Goal: Transaction & Acquisition: Purchase product/service

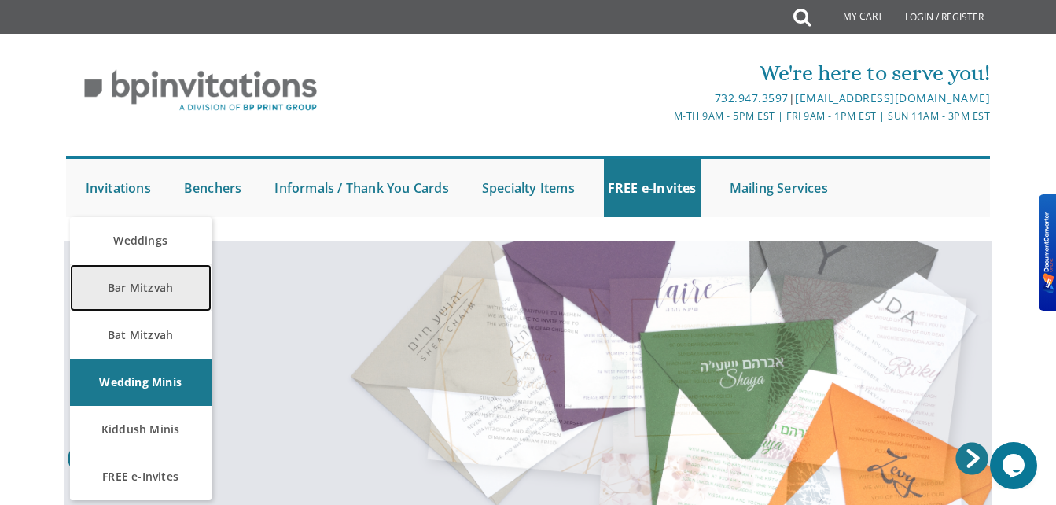
click at [129, 287] on link "Bar Mitzvah" at bounding box center [141, 287] width 142 height 47
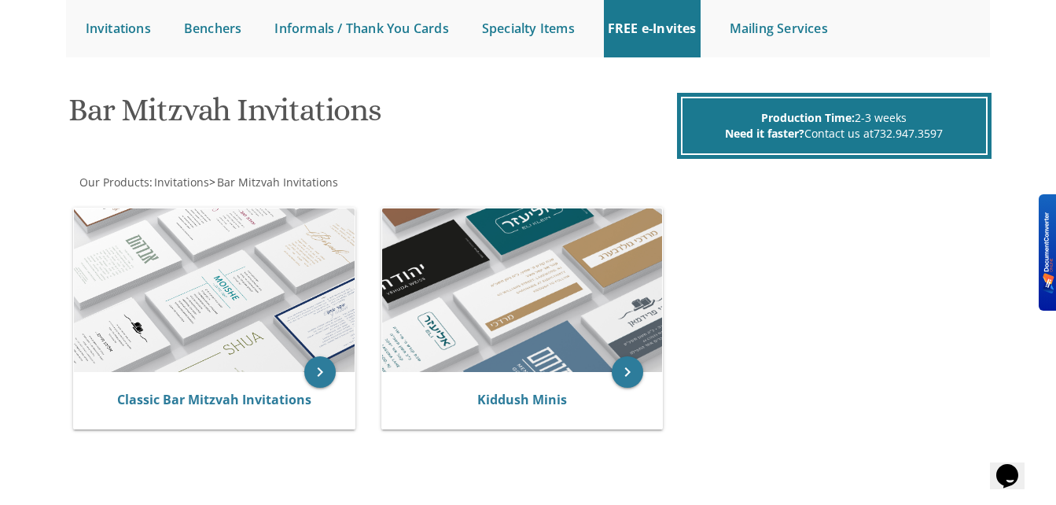
scroll to position [160, 0]
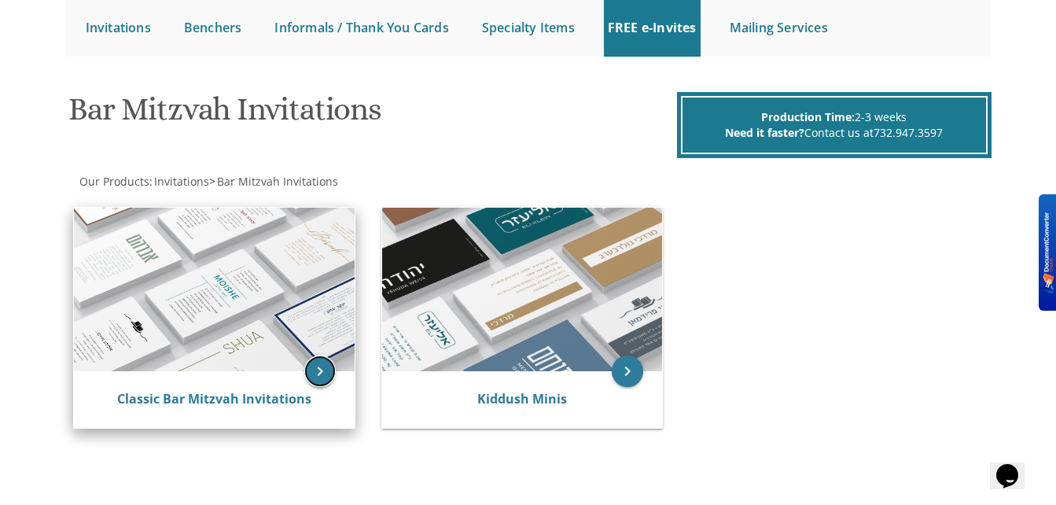
click at [316, 359] on icon "keyboard_arrow_right" at bounding box center [319, 370] width 31 height 31
click at [319, 374] on icon "keyboard_arrow_right" at bounding box center [319, 370] width 31 height 31
click at [186, 389] on div "Classic Bar Mitzvah Invitations" at bounding box center [214, 399] width 281 height 57
click at [208, 399] on link "Classic Bar Mitzvah Invitations" at bounding box center [214, 398] width 194 height 17
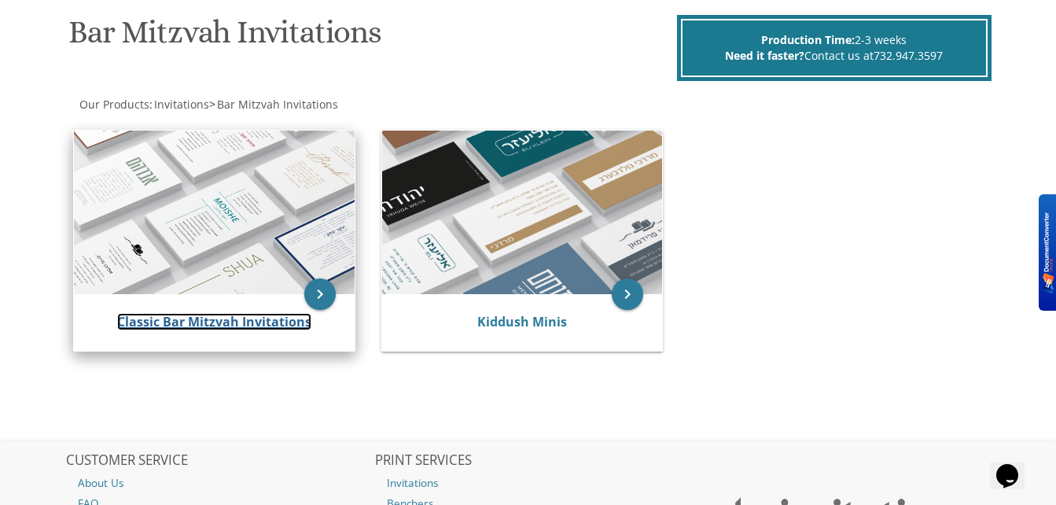
scroll to position [238, 0]
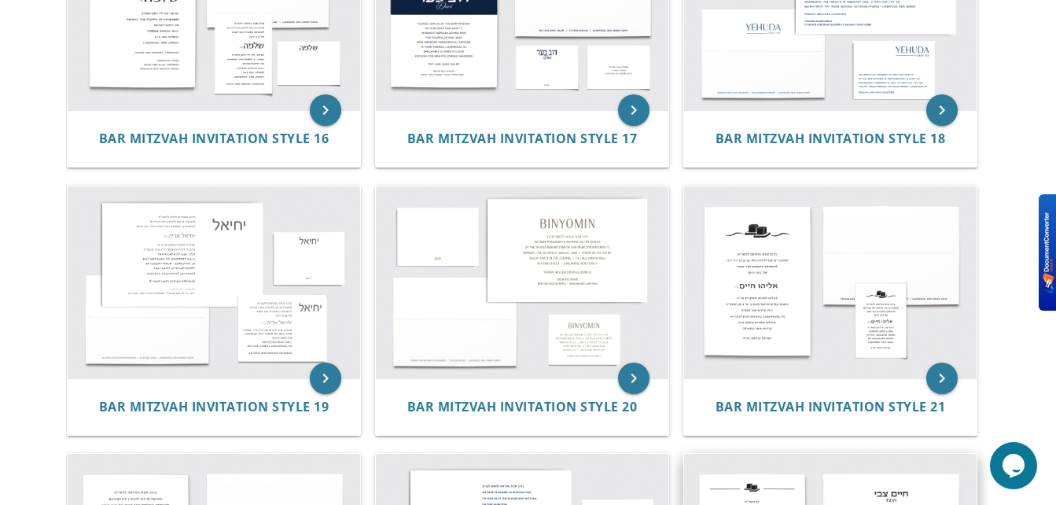
scroll to position [1757, 0]
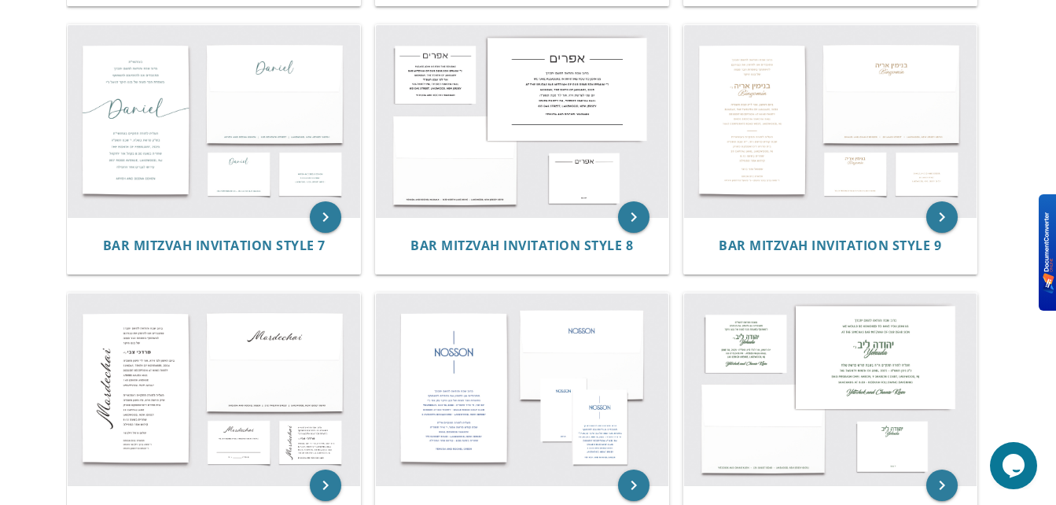
scroll to position [856, 0]
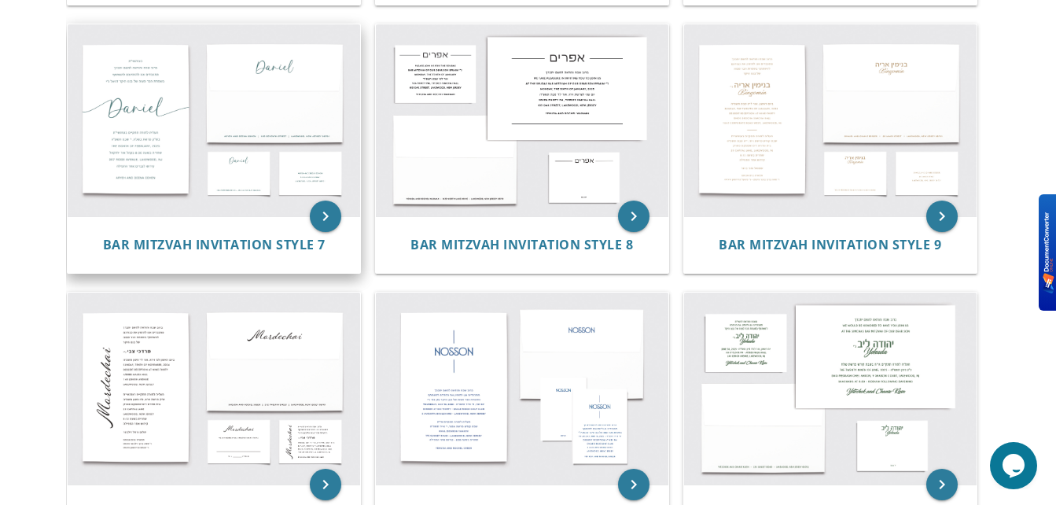
click at [186, 80] on img at bounding box center [214, 120] width 293 height 192
click at [322, 217] on icon "keyboard_arrow_right" at bounding box center [325, 216] width 31 height 31
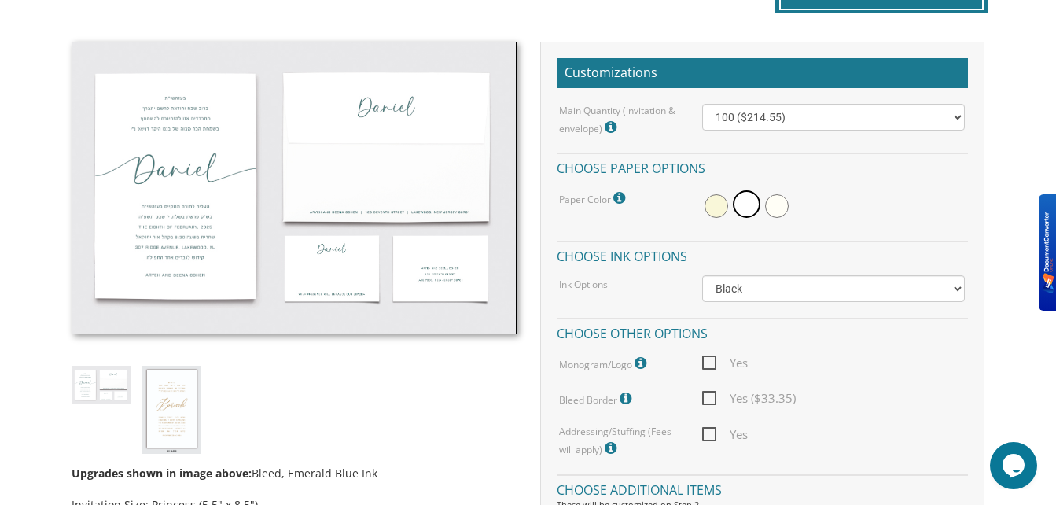
scroll to position [468, 0]
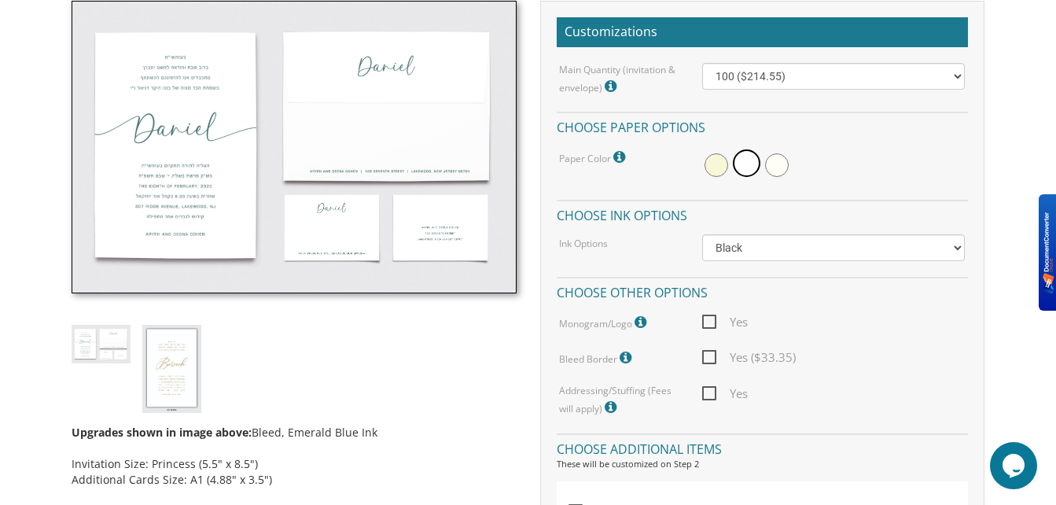
click at [111, 340] on img at bounding box center [101, 344] width 59 height 39
click at [175, 350] on img at bounding box center [171, 368] width 59 height 87
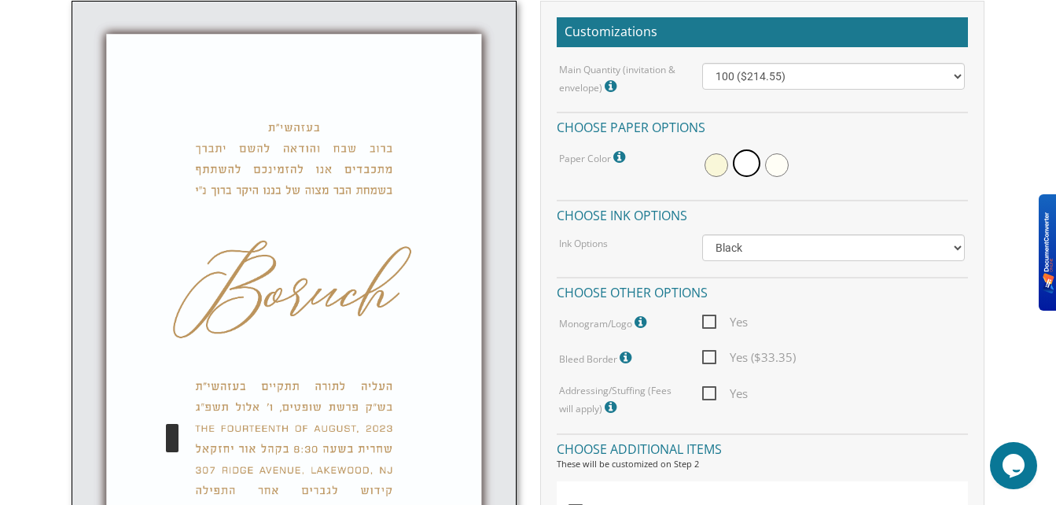
click at [269, 143] on img at bounding box center [294, 331] width 444 height 660
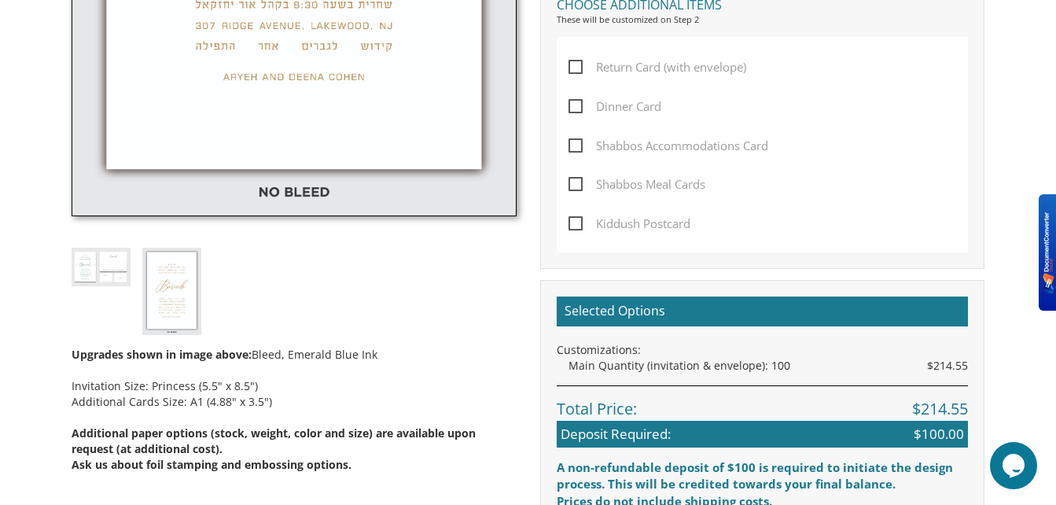
scroll to position [913, 0]
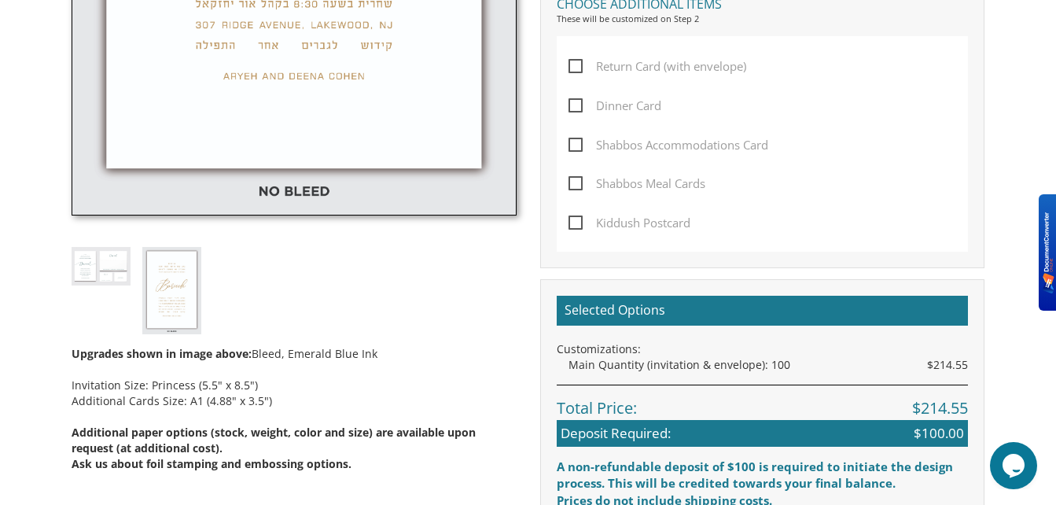
click at [87, 289] on div "Upgrades shown in image above: Bleed, Emerald Blue Ink Invitation Size: Princes…" at bounding box center [294, 20] width 468 height 928
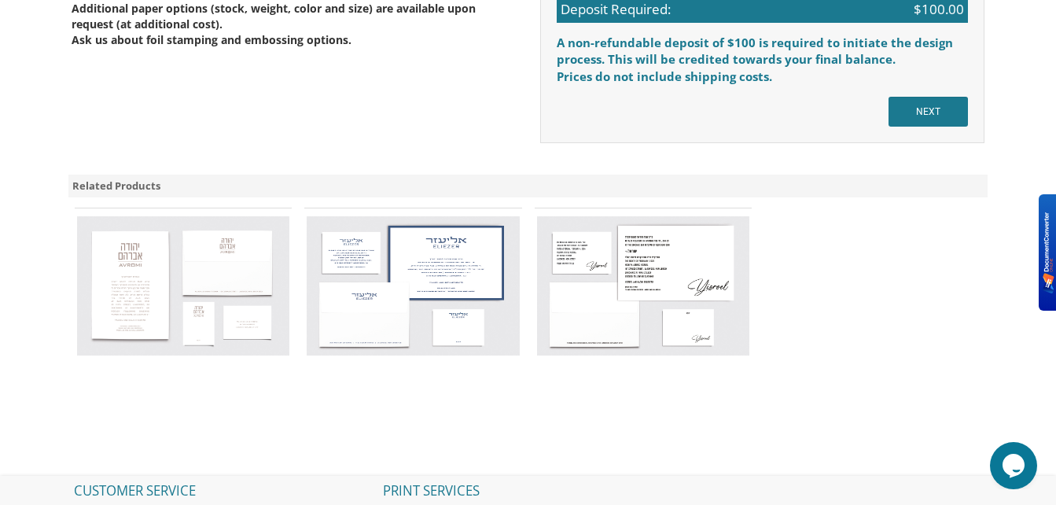
scroll to position [1338, 0]
click at [191, 253] on img at bounding box center [183, 284] width 212 height 139
click at [185, 259] on img at bounding box center [183, 284] width 212 height 139
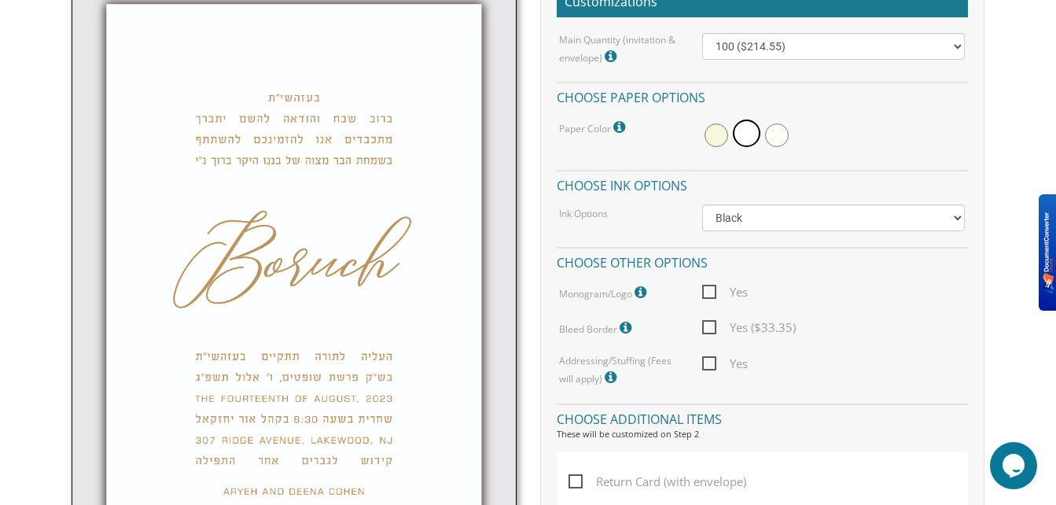
scroll to position [496, 0]
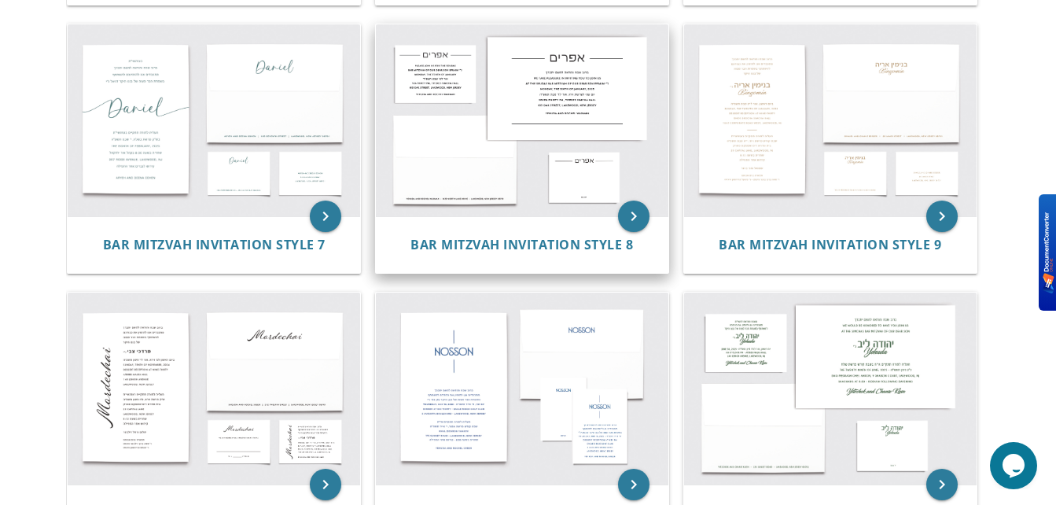
click at [610, 96] on img at bounding box center [522, 120] width 293 height 192
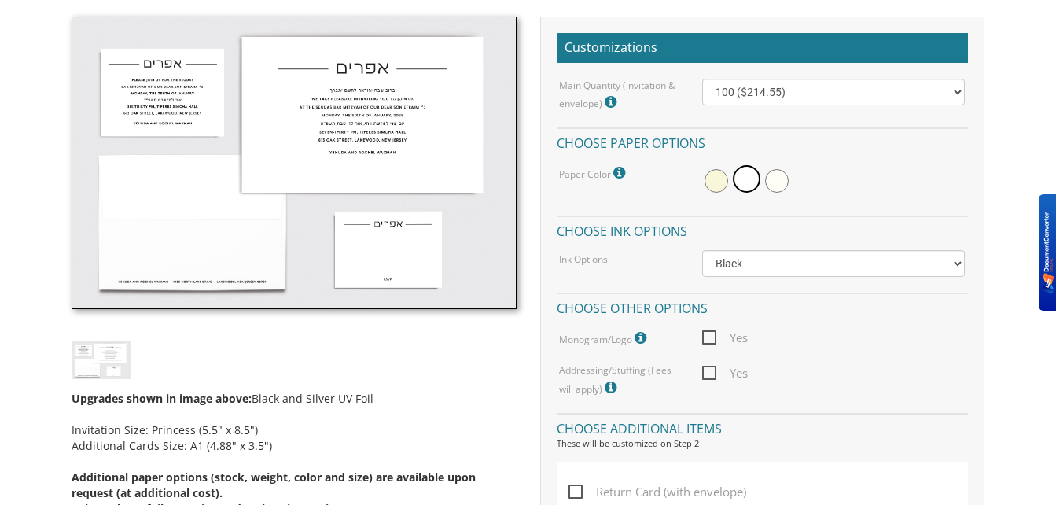
scroll to position [447, 0]
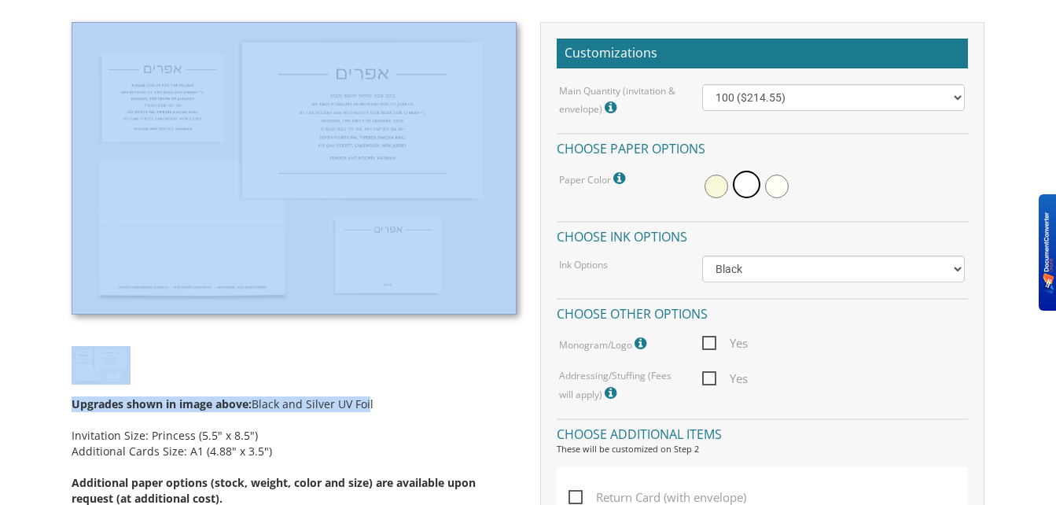
drag, startPoint x: 369, startPoint y: 320, endPoint x: 197, endPoint y: 134, distance: 253.2
click at [197, 134] on div "Upgrades shown in image above: Black and Silver UV Foil Invitation Size: Prince…" at bounding box center [294, 278] width 468 height 512
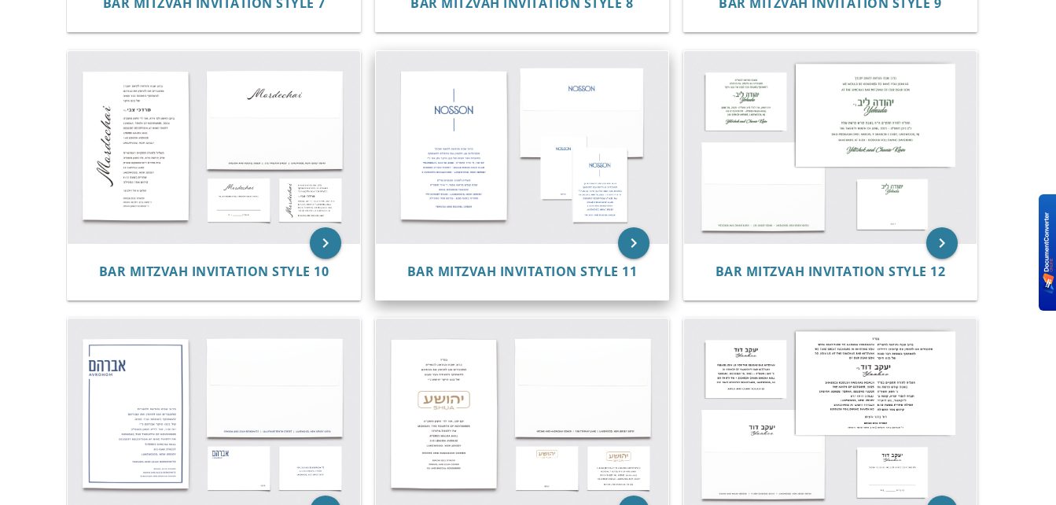
scroll to position [1099, 0]
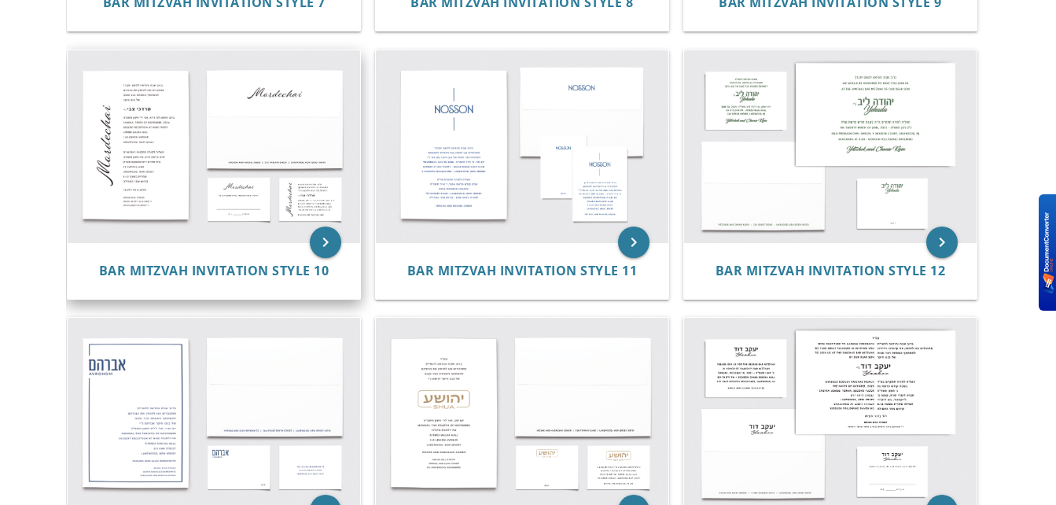
click at [205, 161] on img at bounding box center [214, 146] width 293 height 192
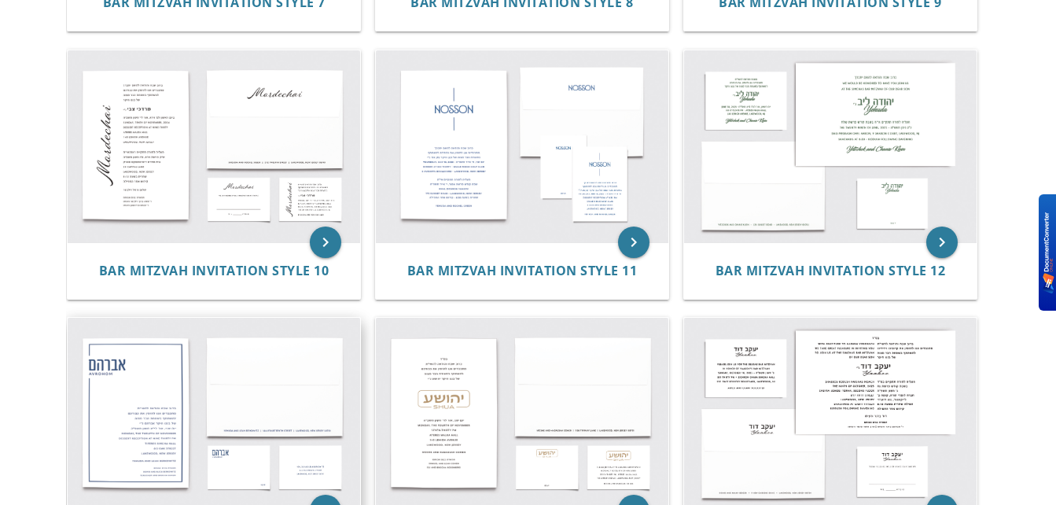
click at [130, 385] on img at bounding box center [214, 414] width 293 height 192
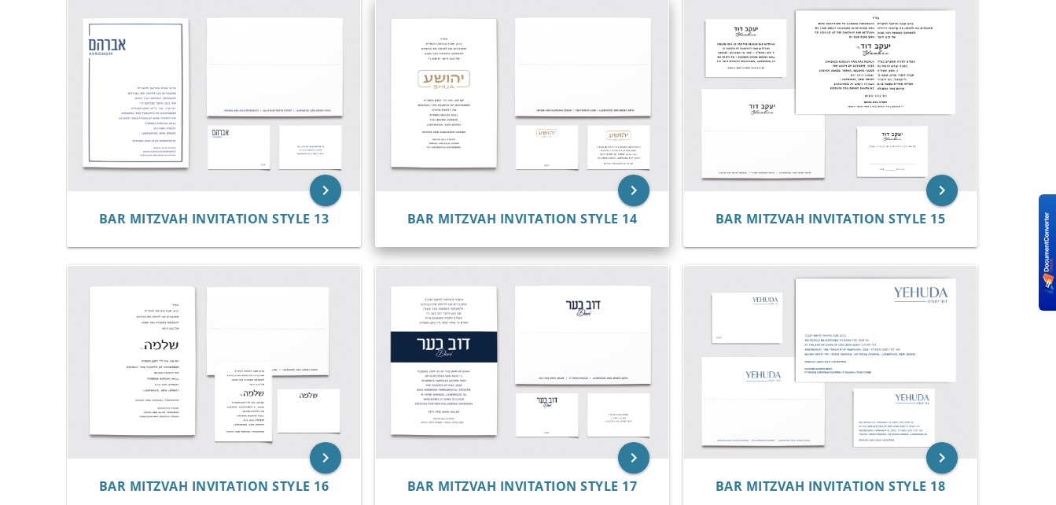
scroll to position [1420, 0]
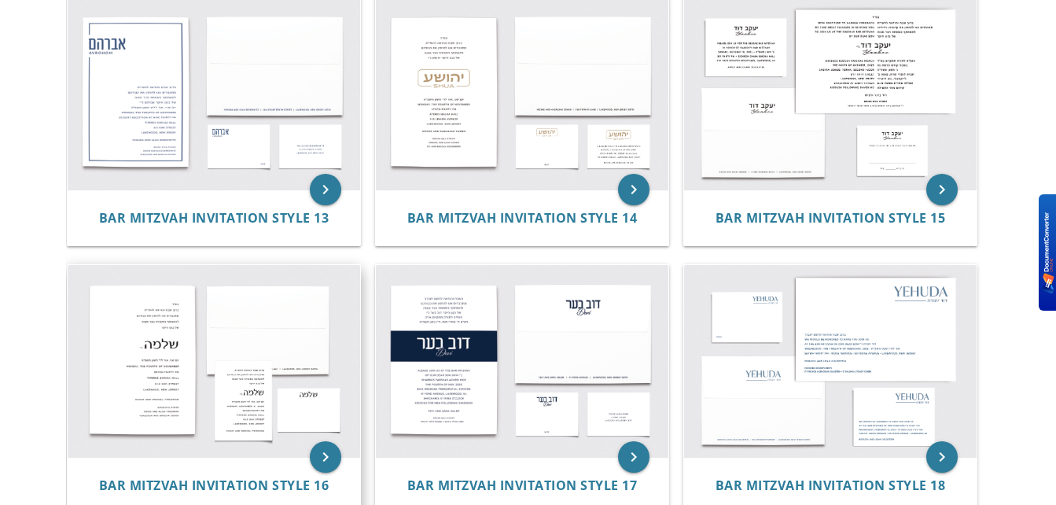
click at [233, 370] on img at bounding box center [214, 361] width 293 height 192
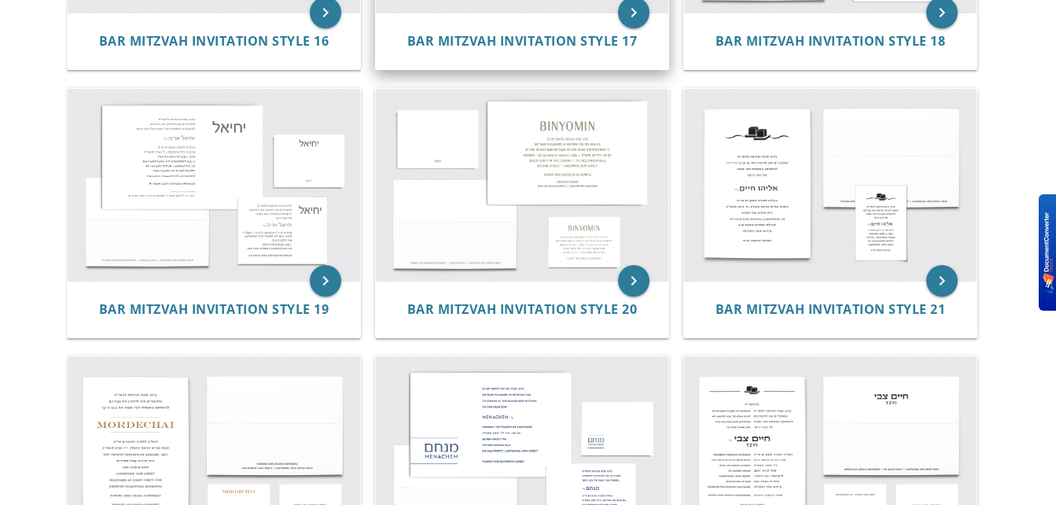
scroll to position [1865, 0]
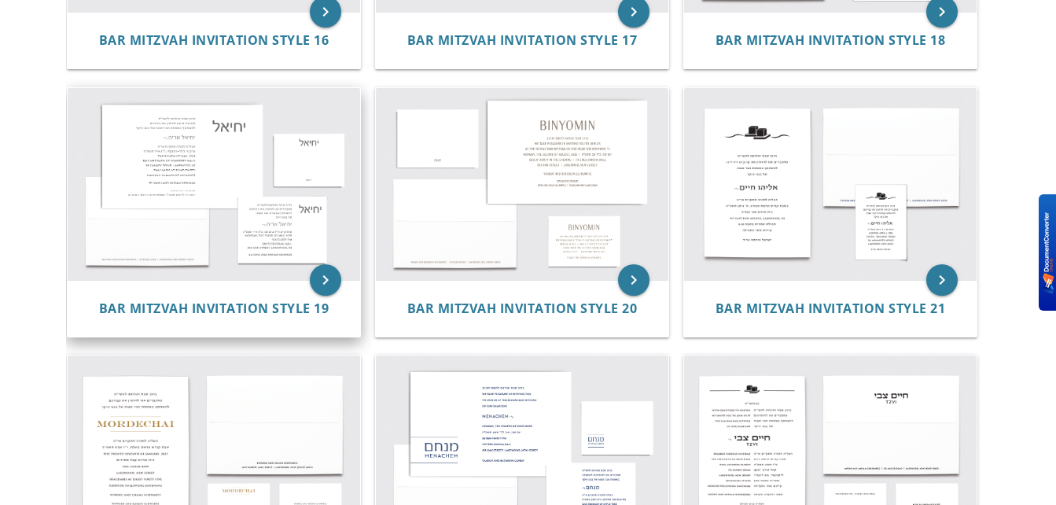
click at [262, 241] on img at bounding box center [214, 184] width 293 height 192
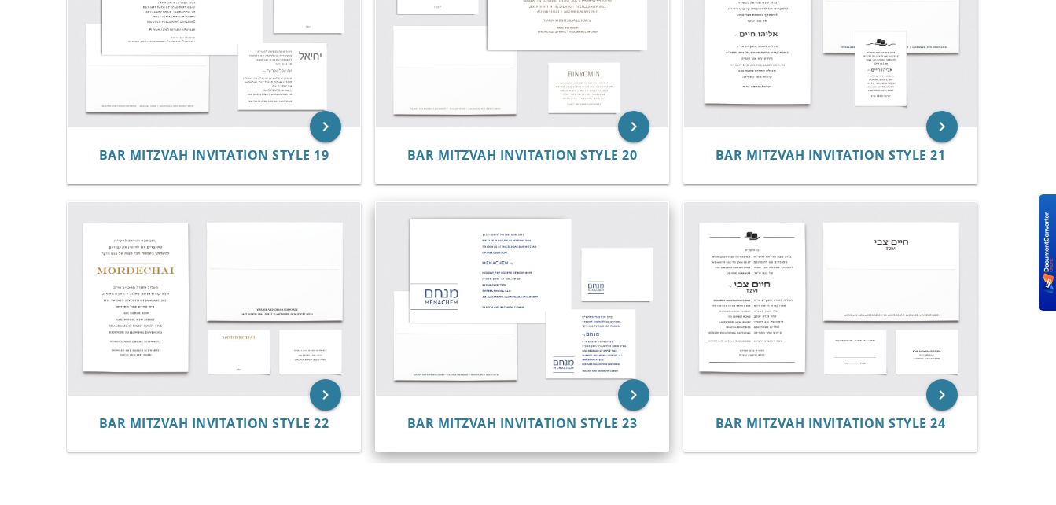
scroll to position [2019, 0]
click at [491, 269] on img at bounding box center [522, 297] width 293 height 192
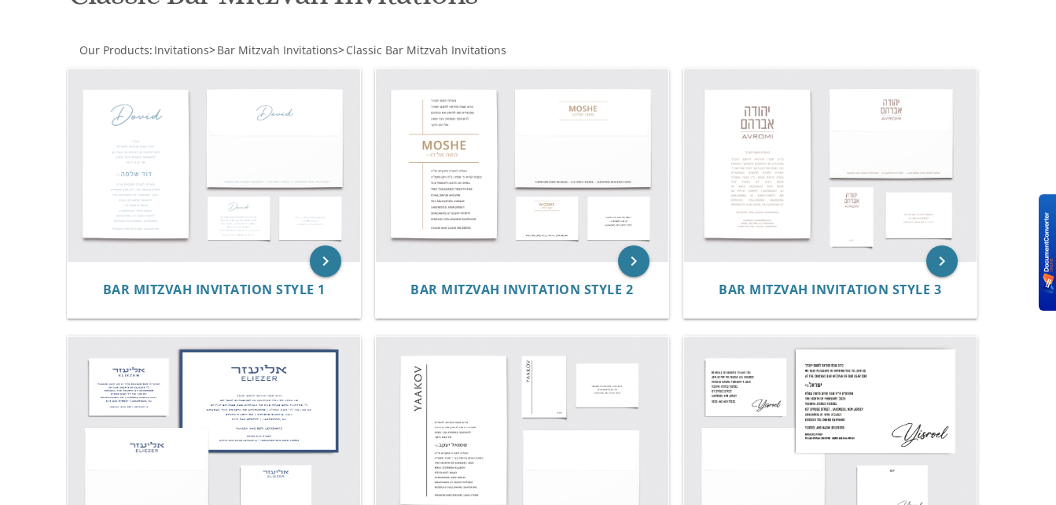
scroll to position [275, 0]
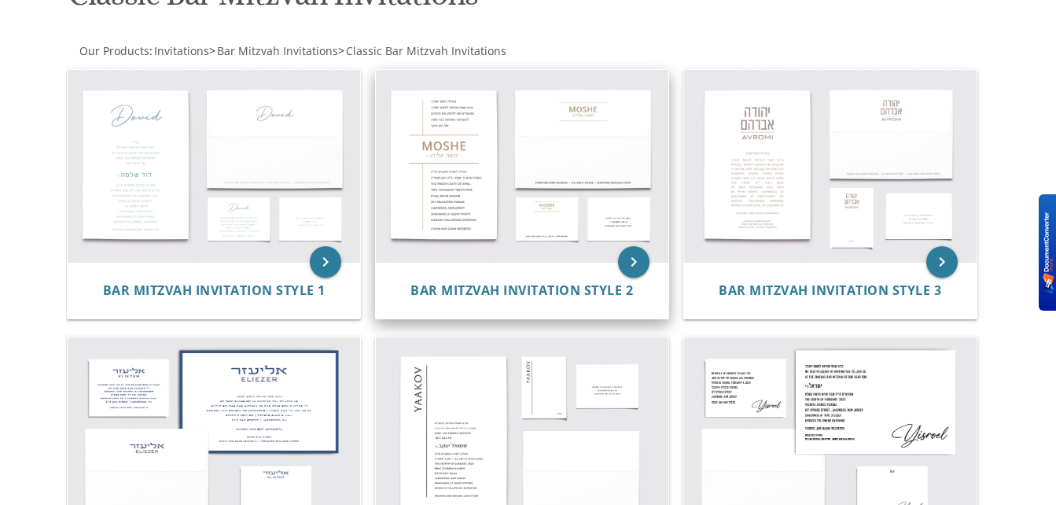
click at [497, 207] on img at bounding box center [522, 166] width 293 height 192
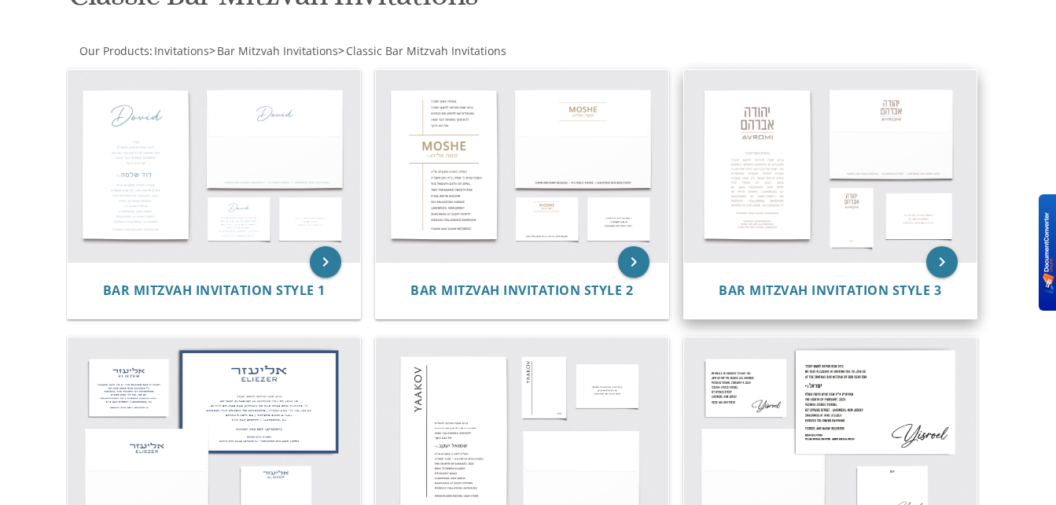
click at [809, 128] on img at bounding box center [830, 166] width 293 height 192
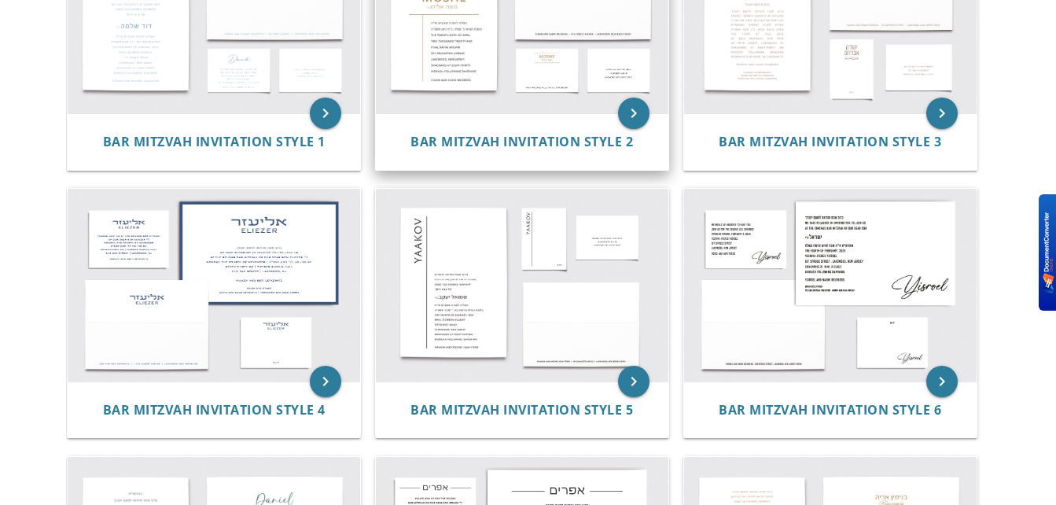
scroll to position [425, 0]
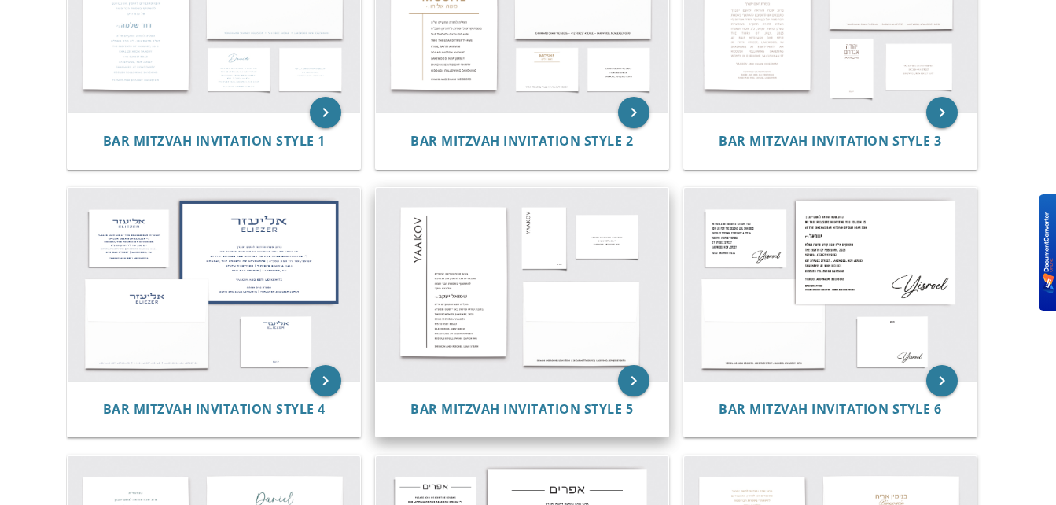
click at [445, 292] on img at bounding box center [522, 284] width 293 height 192
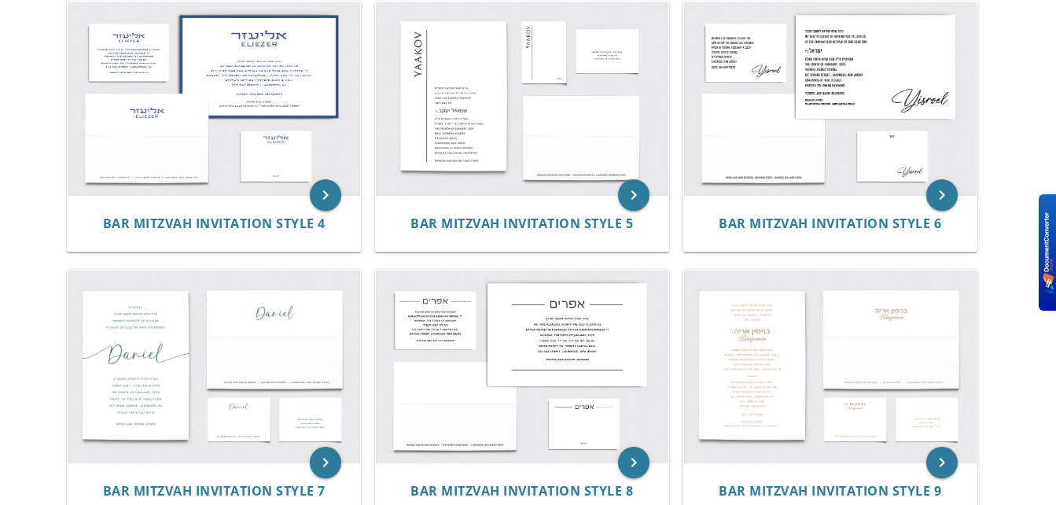
scroll to position [611, 0]
click at [296, 330] on img at bounding box center [214, 366] width 293 height 192
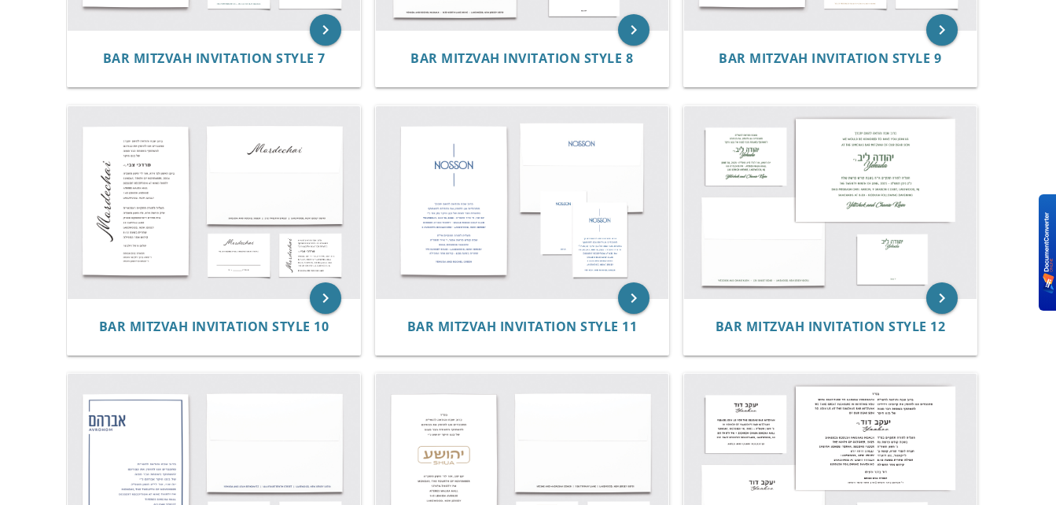
scroll to position [1042, 0]
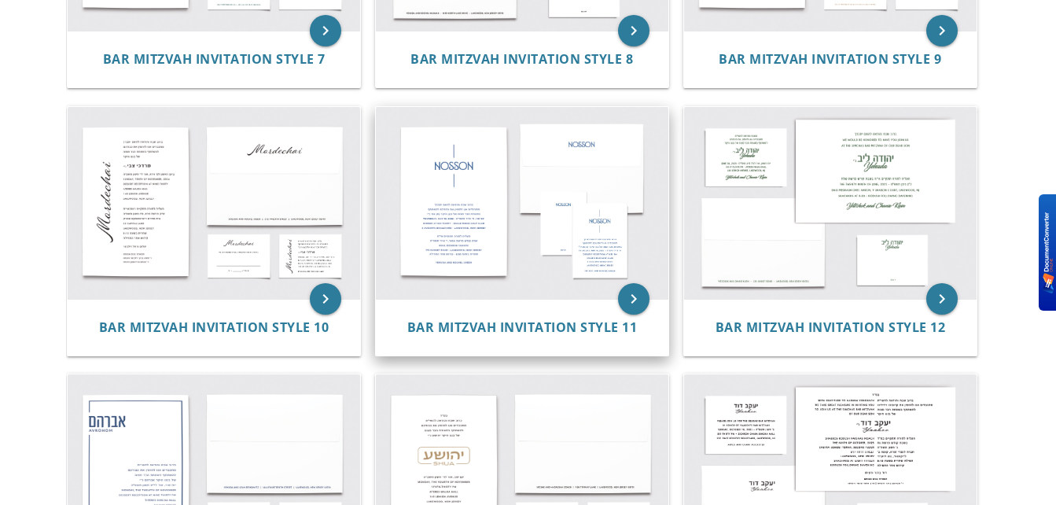
click at [517, 219] on img at bounding box center [522, 203] width 293 height 192
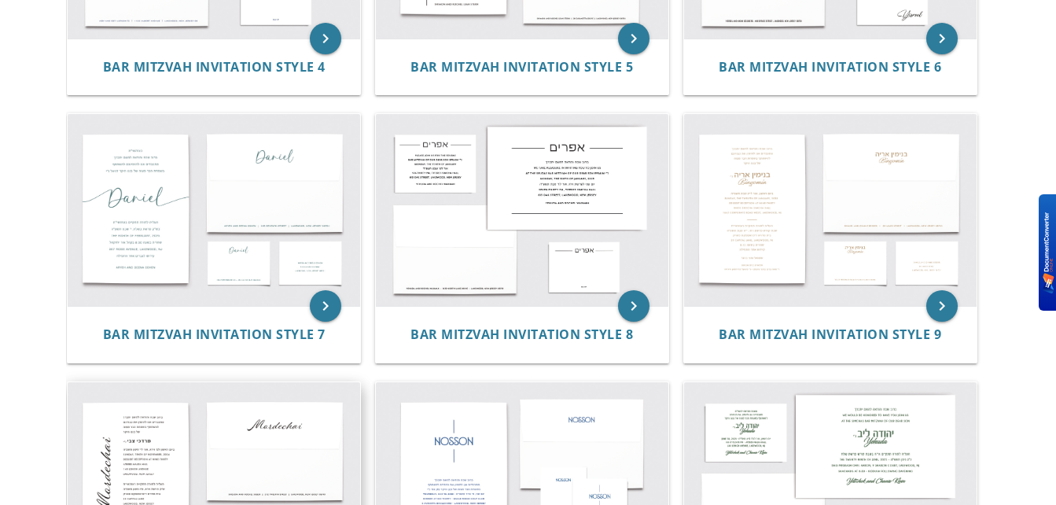
scroll to position [766, 0]
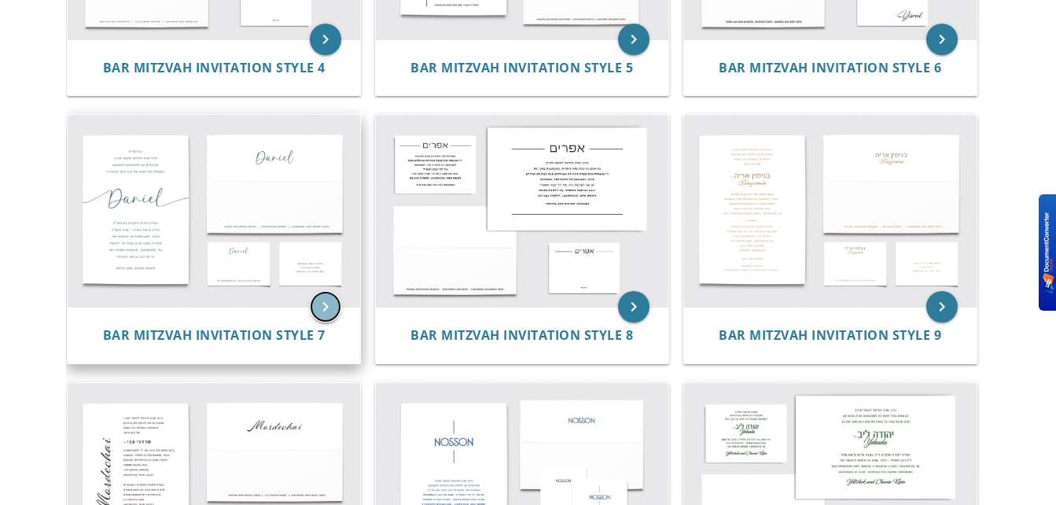
click at [328, 314] on icon "keyboard_arrow_right" at bounding box center [325, 306] width 31 height 31
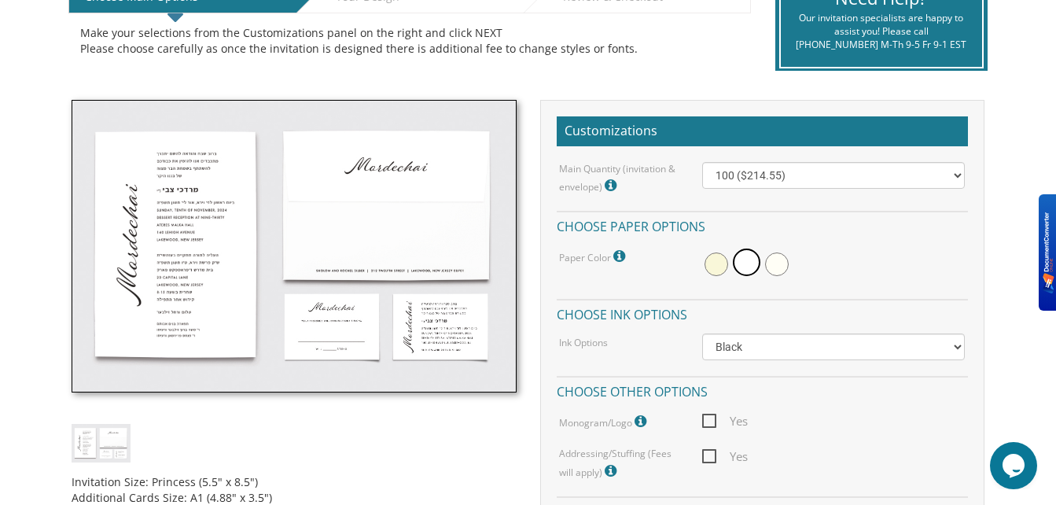
scroll to position [355, 0]
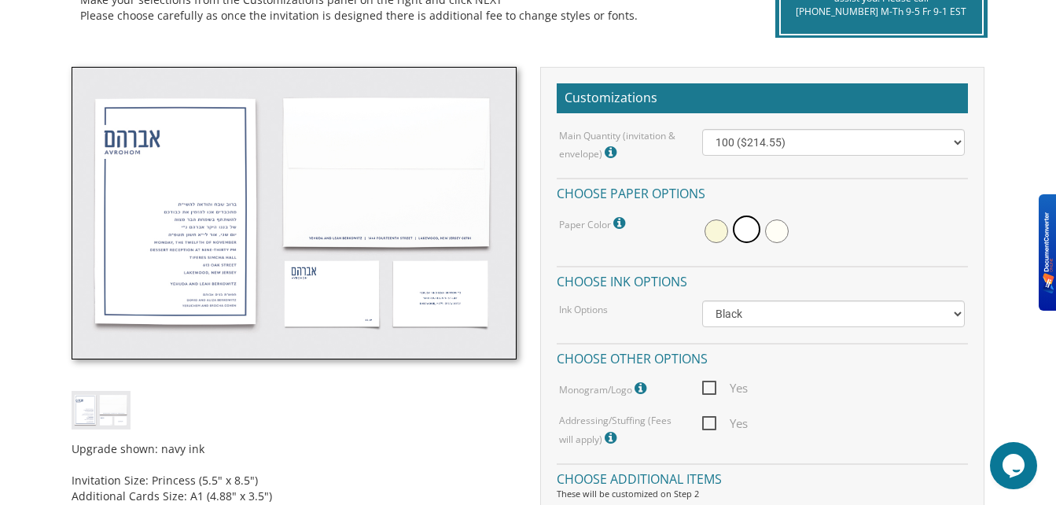
scroll to position [403, 0]
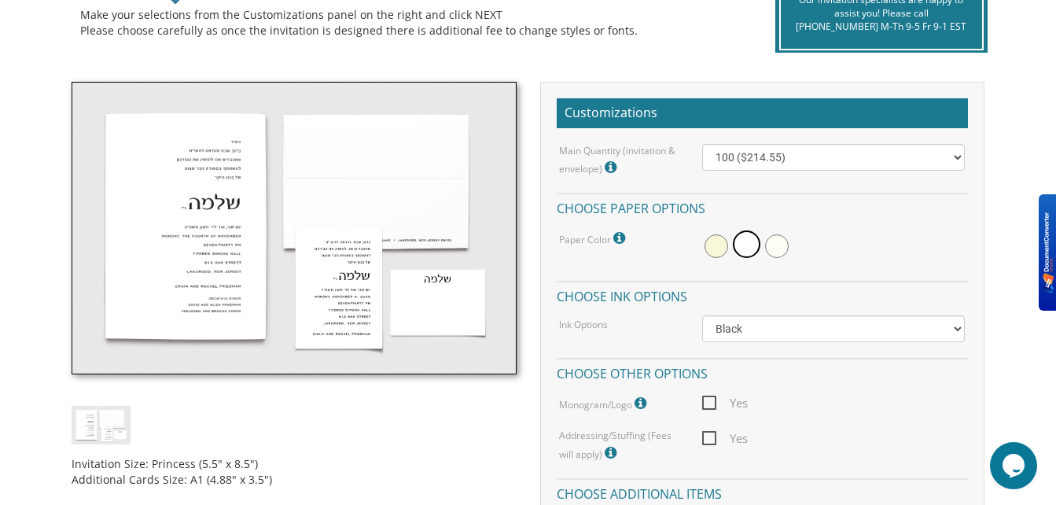
scroll to position [388, 0]
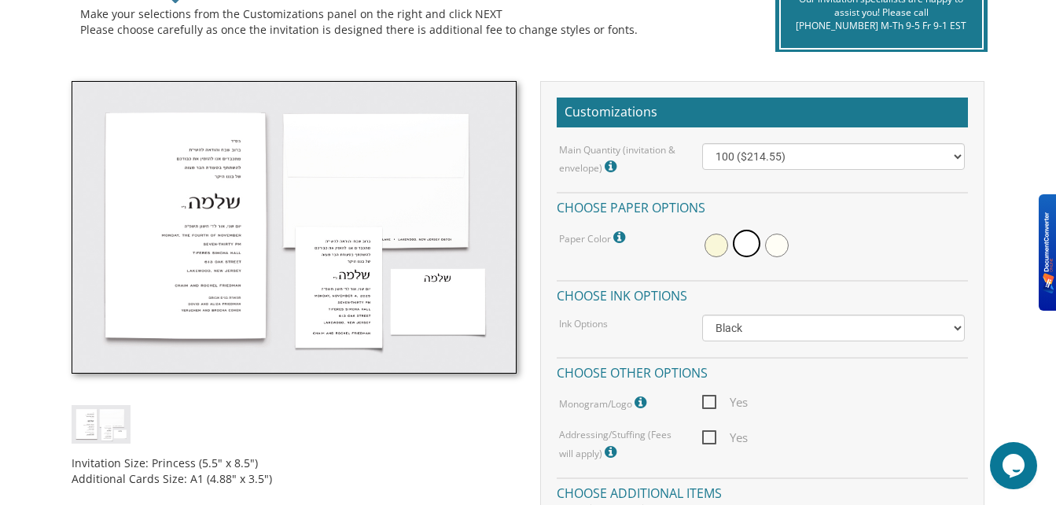
click at [265, 264] on img at bounding box center [294, 227] width 444 height 293
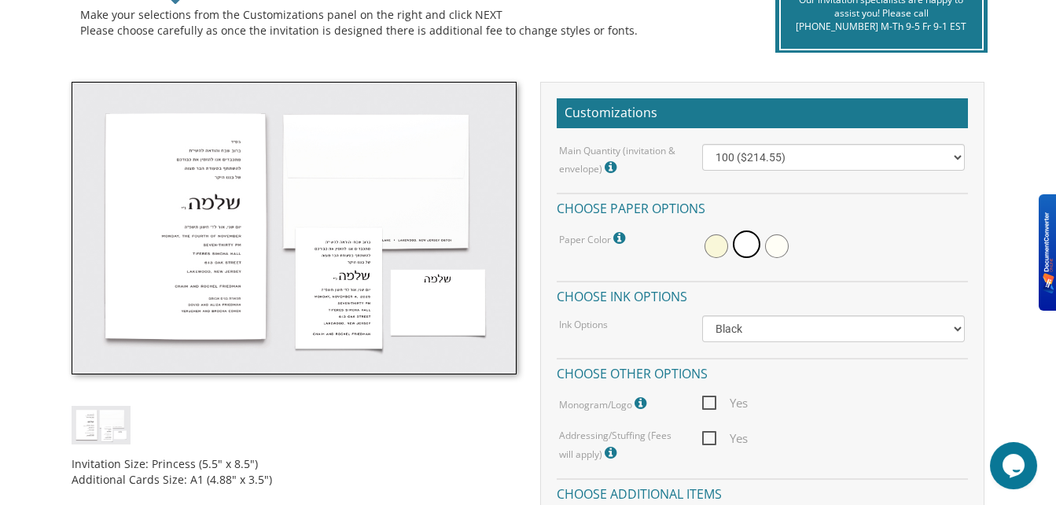
scroll to position [386, 0]
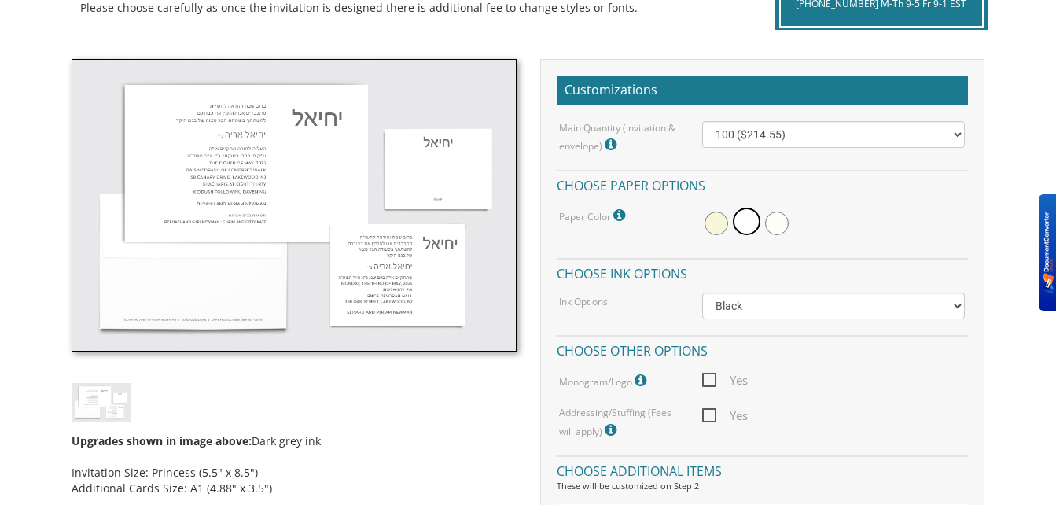
scroll to position [409, 0]
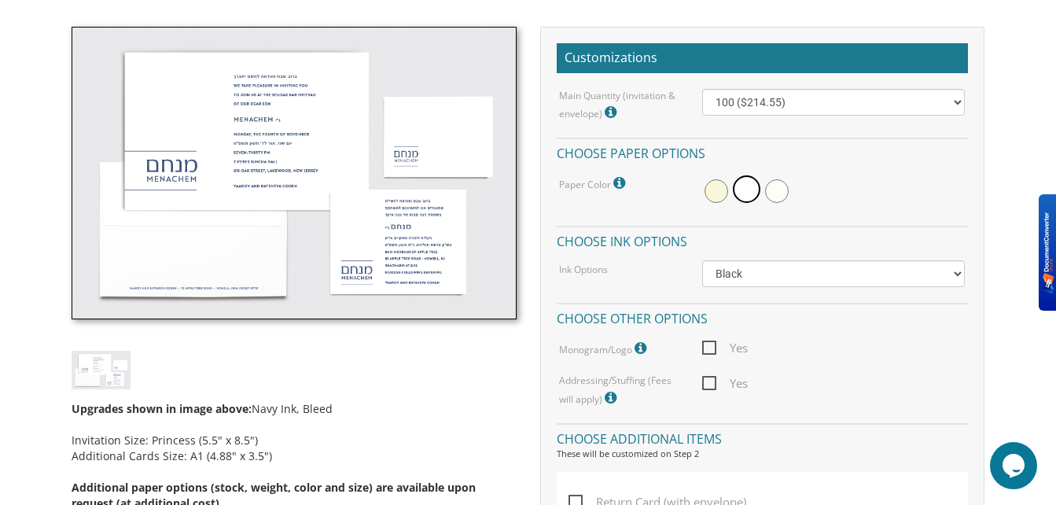
scroll to position [441, 0]
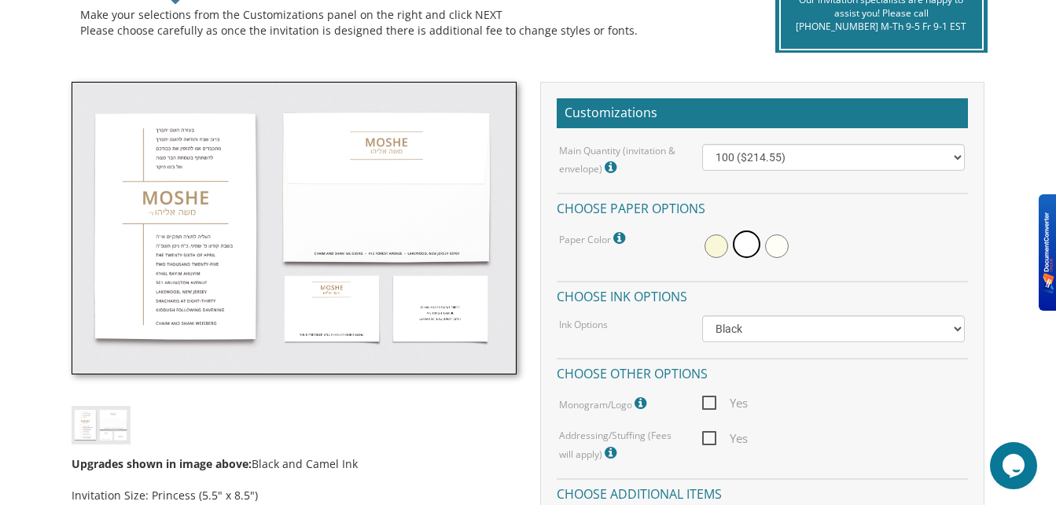
scroll to position [388, 0]
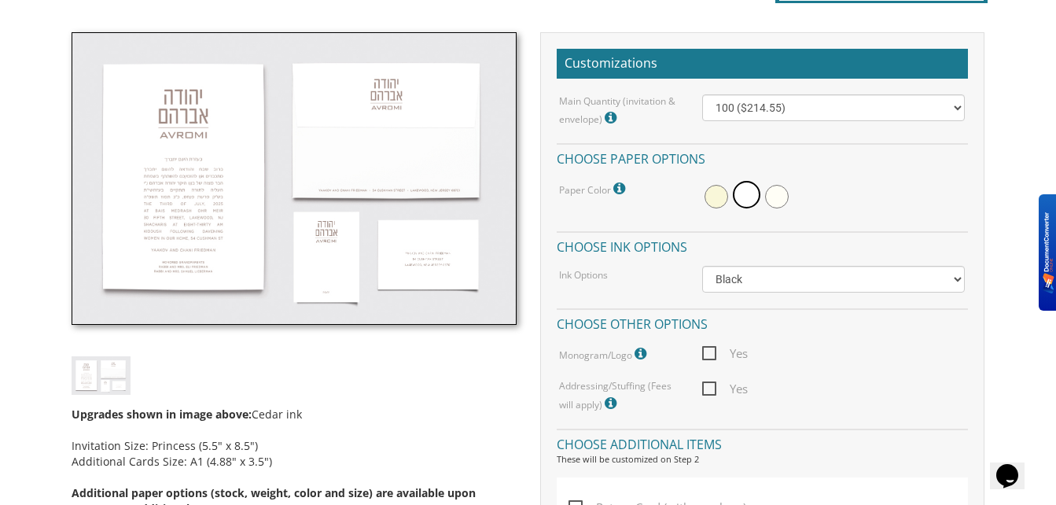
scroll to position [436, 0]
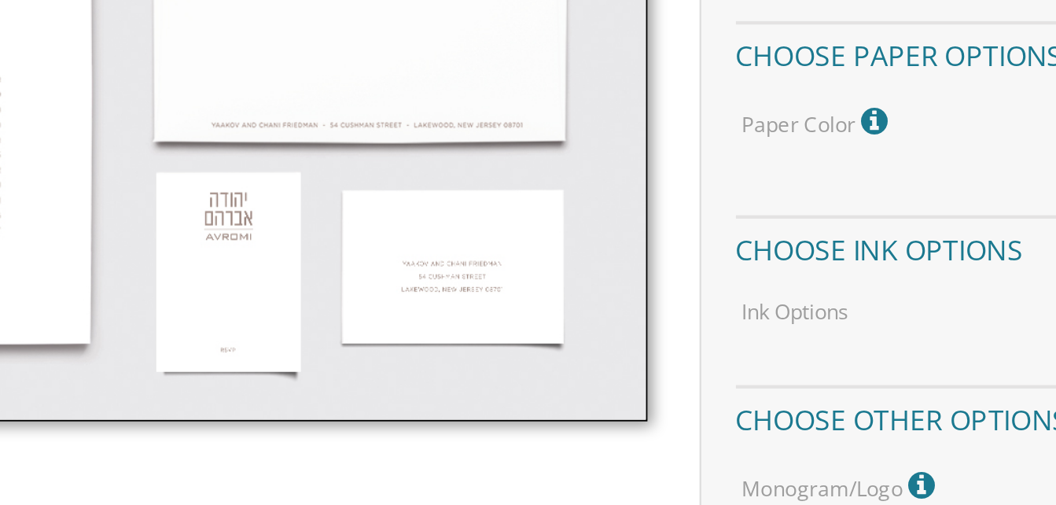
click at [407, 246] on img at bounding box center [294, 179] width 444 height 293
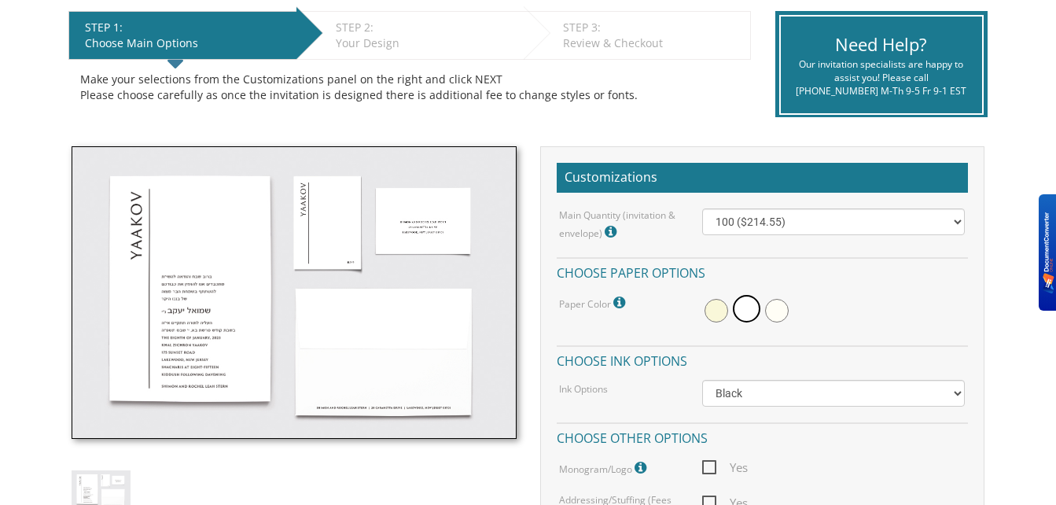
scroll to position [313, 0]
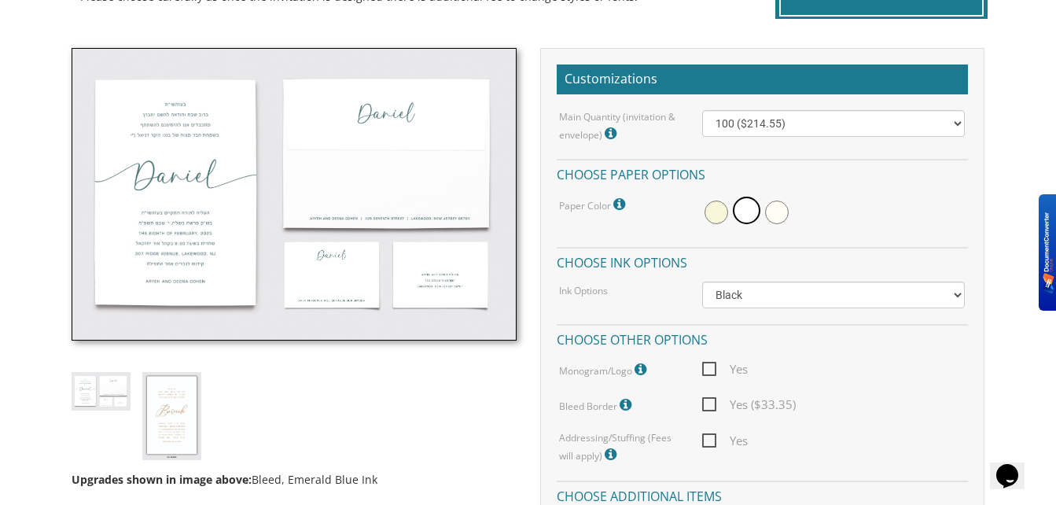
scroll to position [423, 0]
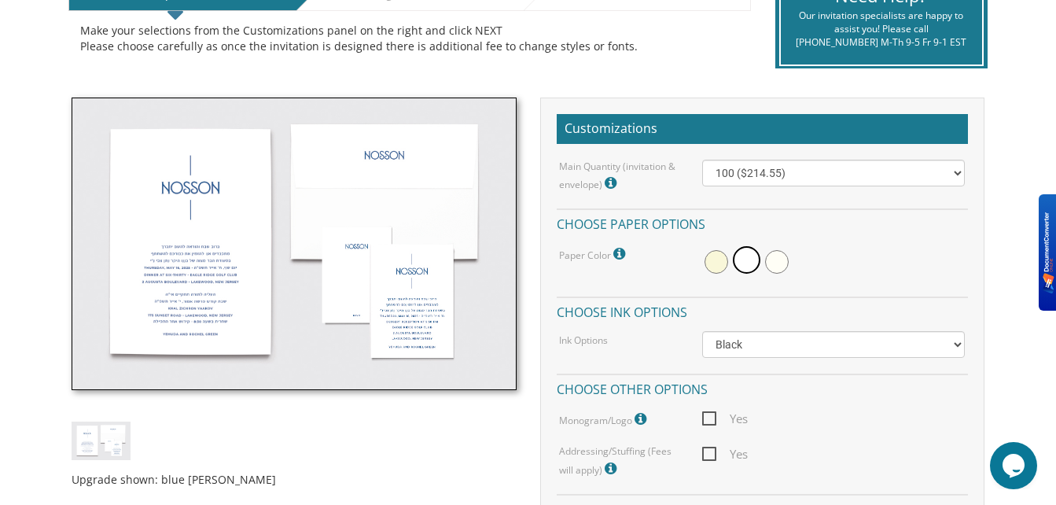
scroll to position [374, 0]
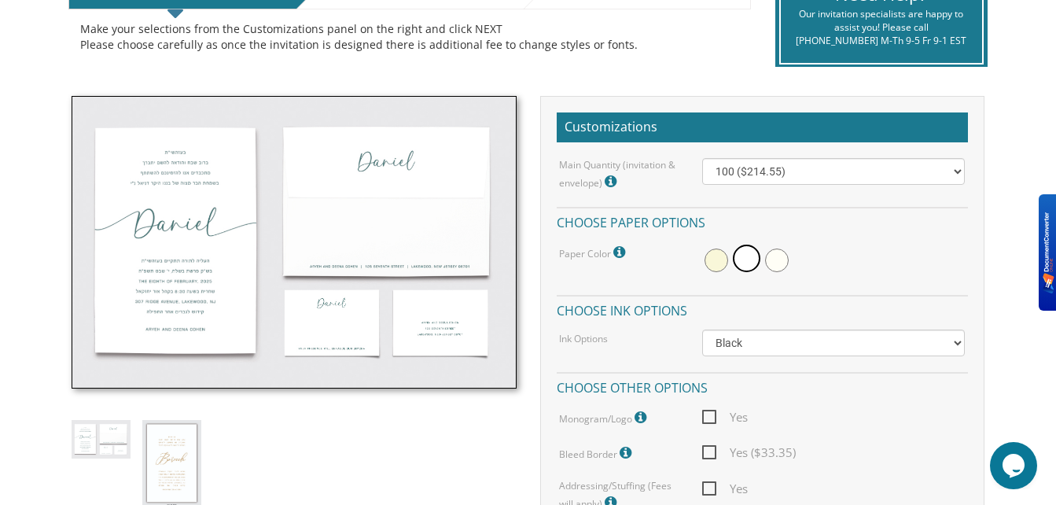
scroll to position [374, 0]
